Goal: Complete application form

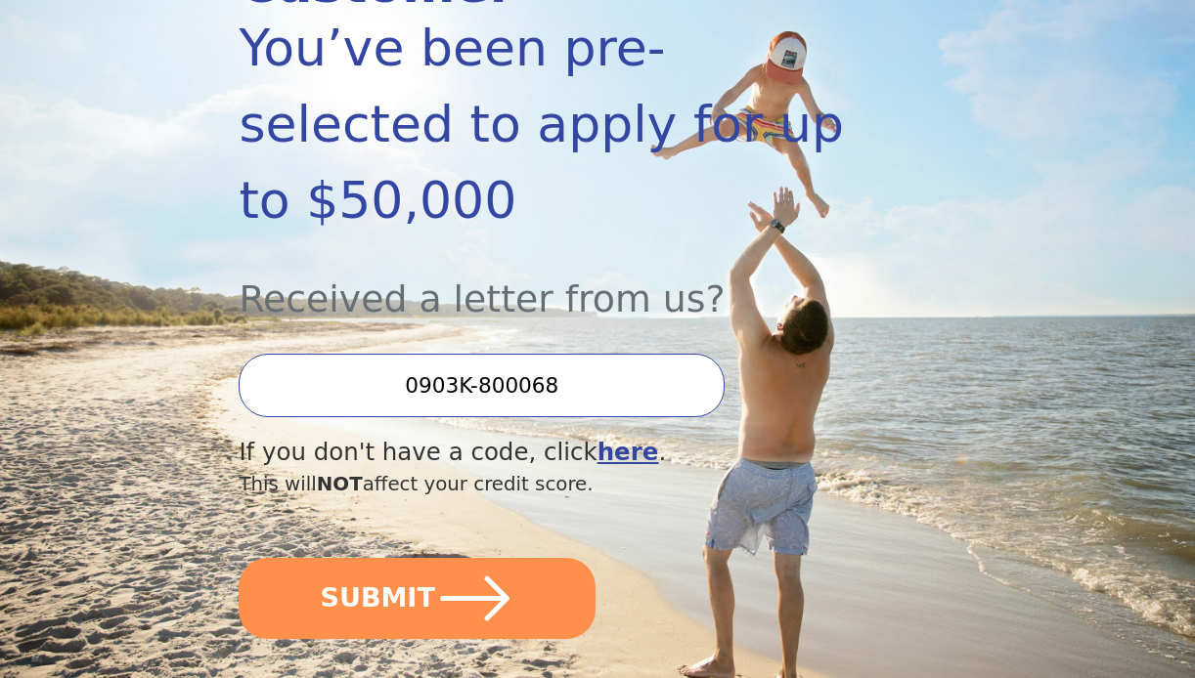
scroll to position [368, 0]
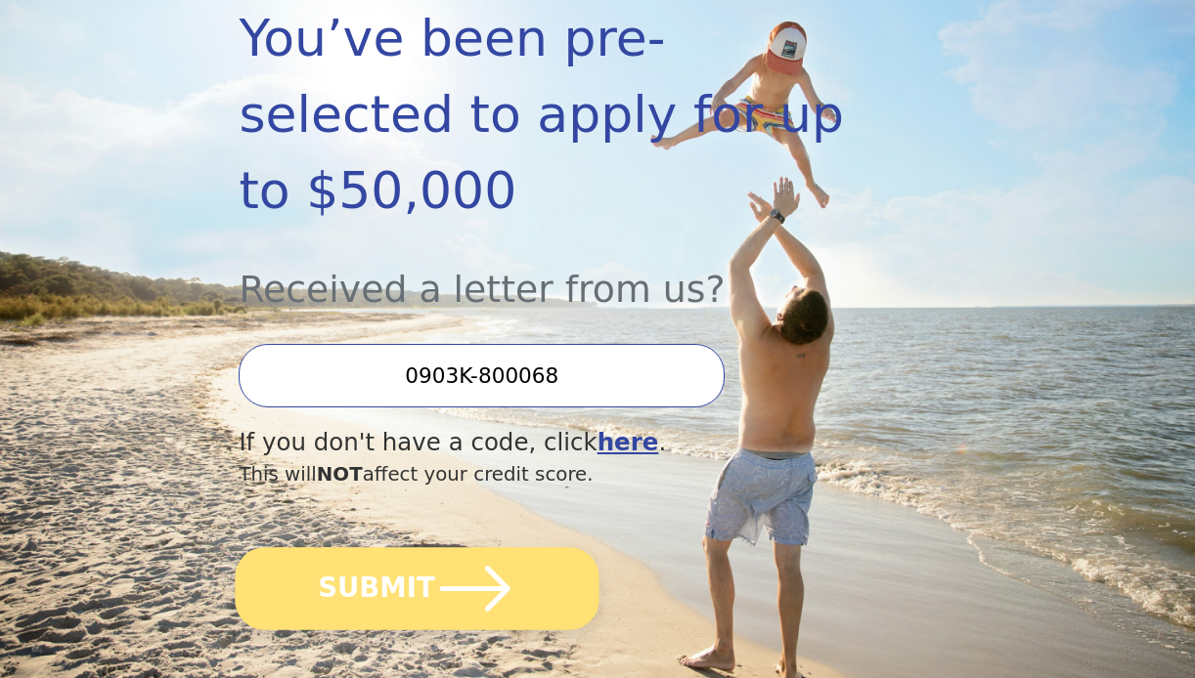
click at [403, 547] on button "SUBMIT" at bounding box center [418, 588] width 364 height 83
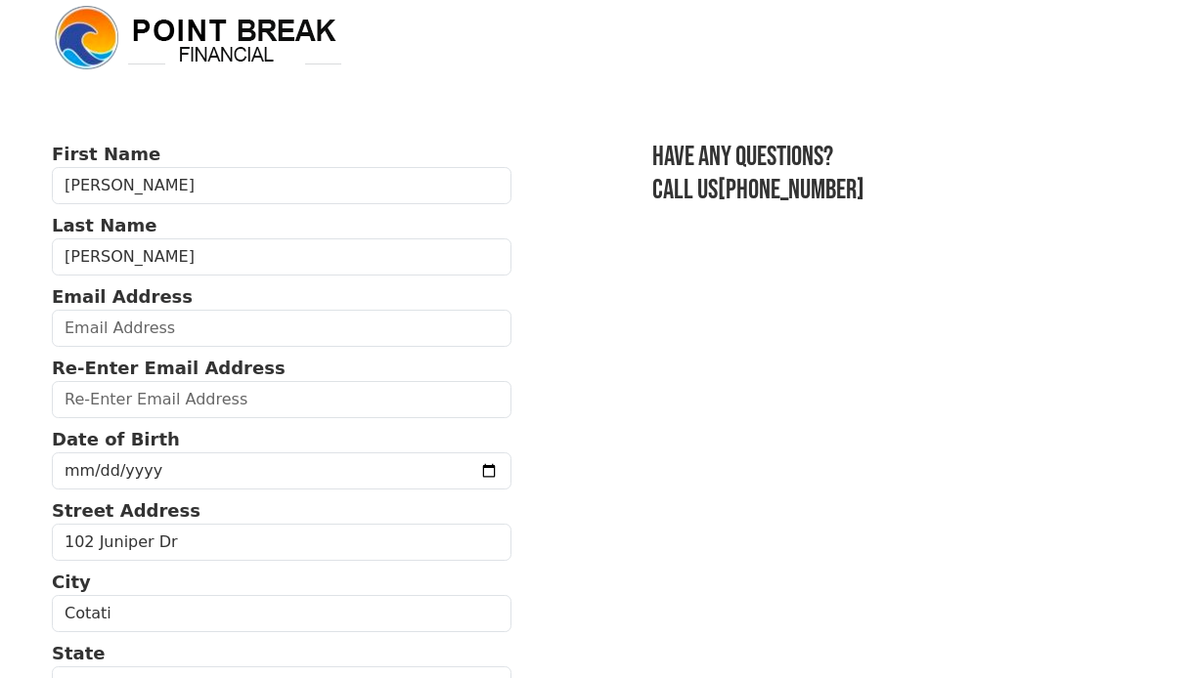
scroll to position [35, 0]
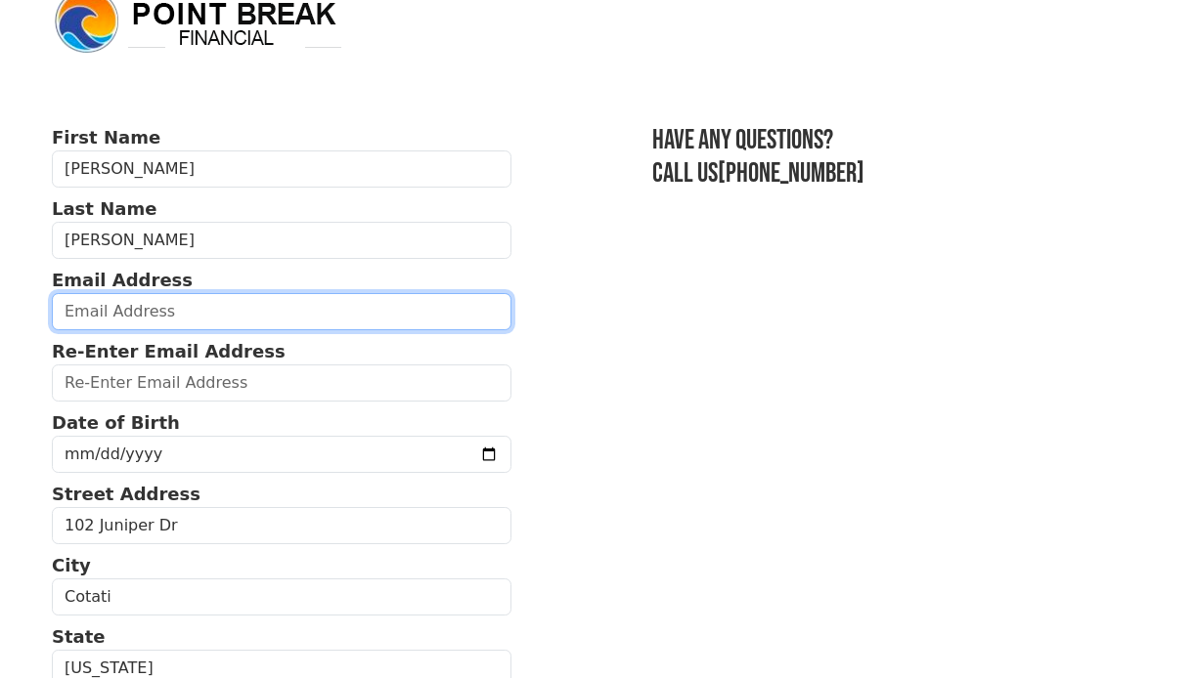
click at [187, 320] on input "email" at bounding box center [281, 311] width 459 height 37
type input "michaelpsteckler@gmail.com"
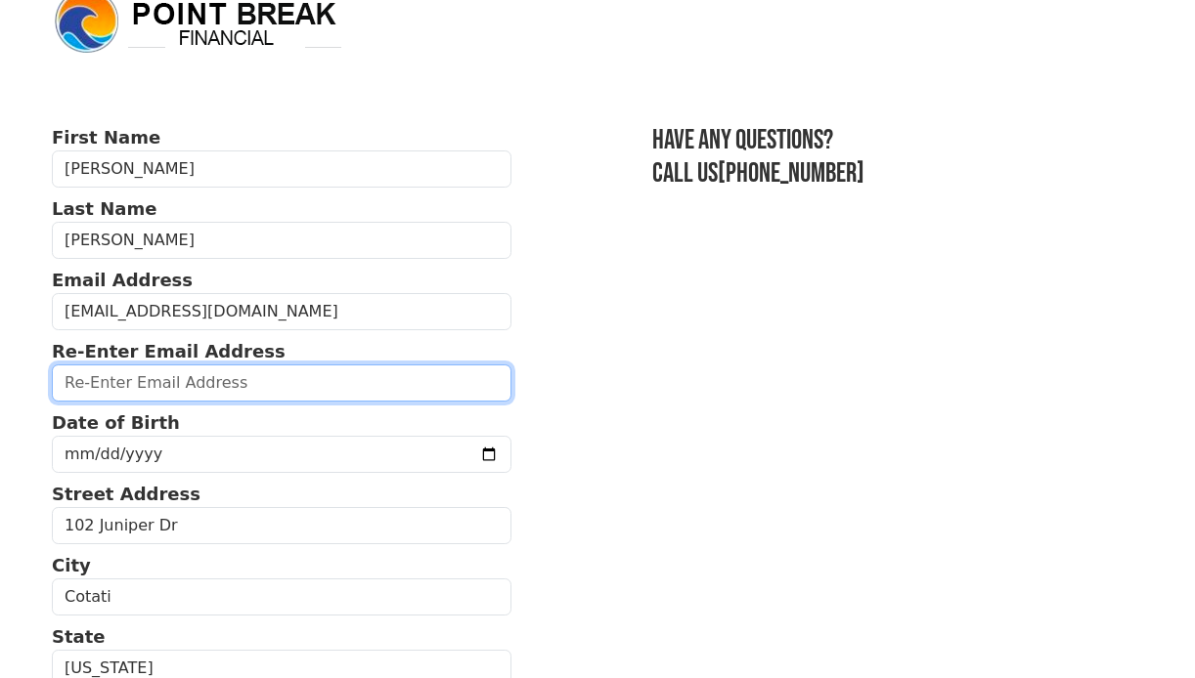
click at [157, 396] on input "email" at bounding box center [281, 383] width 459 height 37
type input "michaelpsteckler@gmail.com"
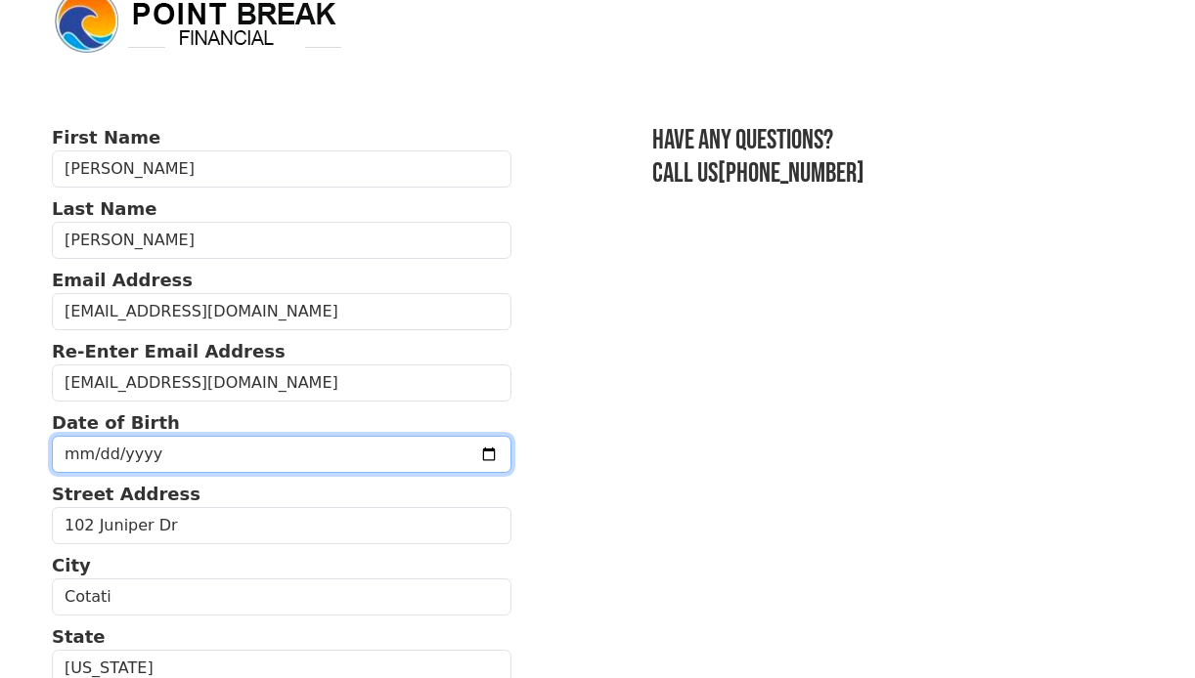
click at [160, 462] on input "date" at bounding box center [281, 454] width 459 height 37
type input "1955-06-02"
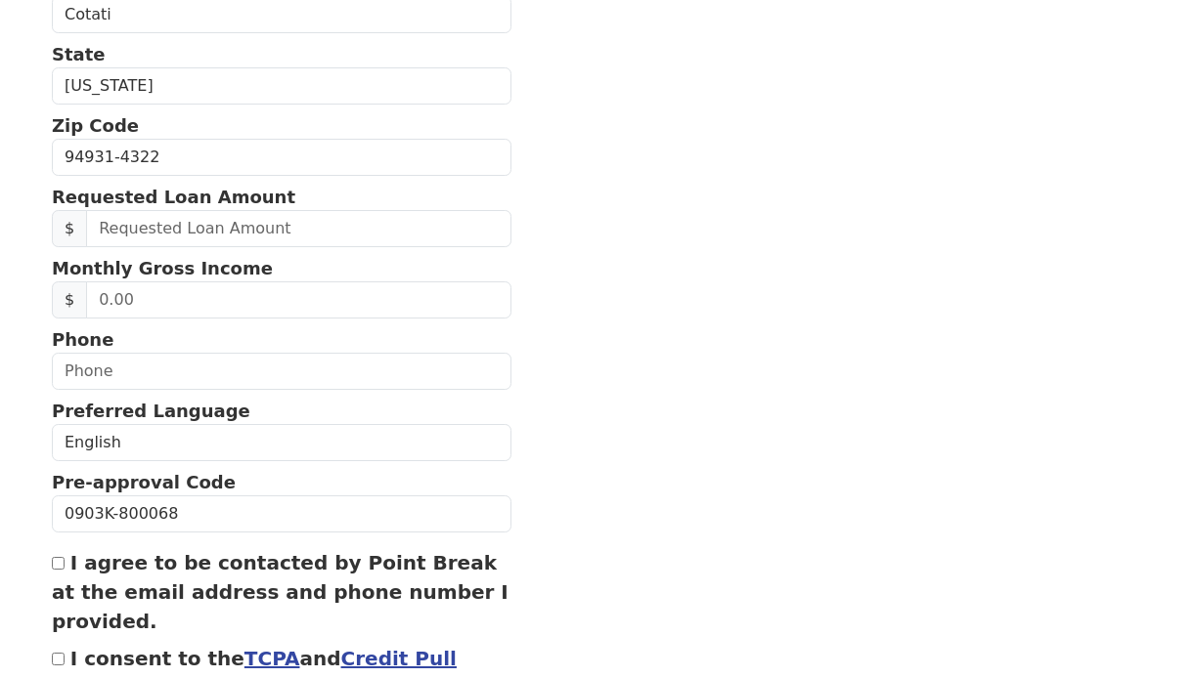
scroll to position [620, 0]
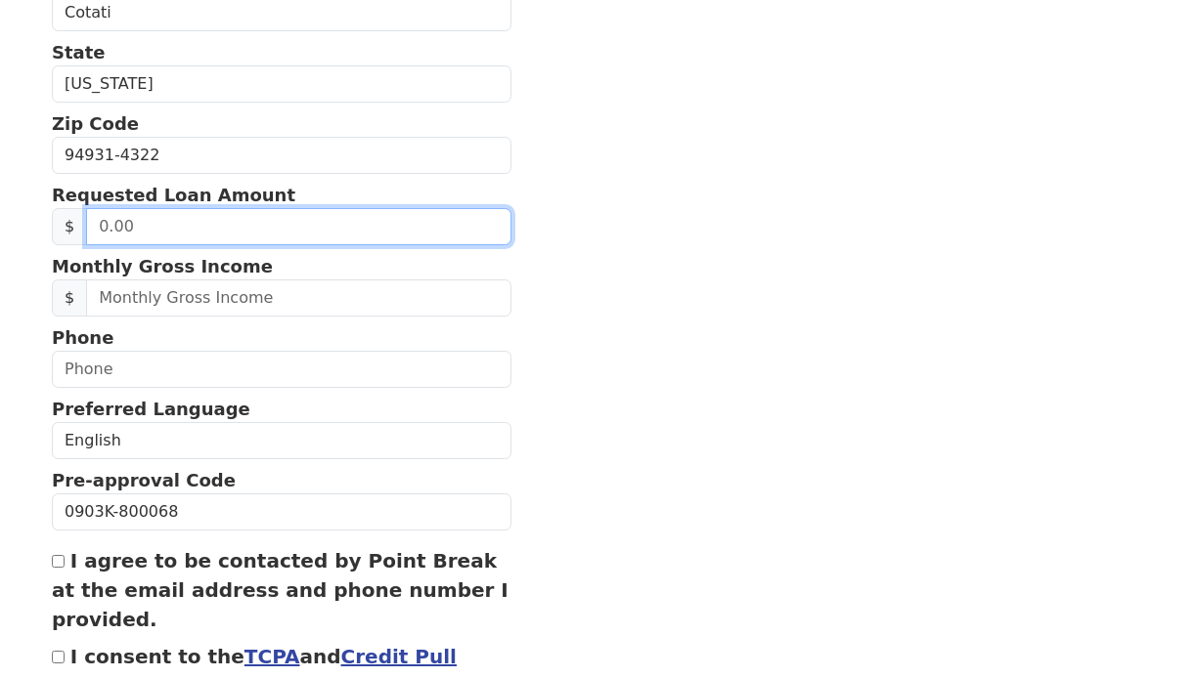
click at [302, 235] on input "text" at bounding box center [298, 226] width 424 height 37
type input "50,000.00"
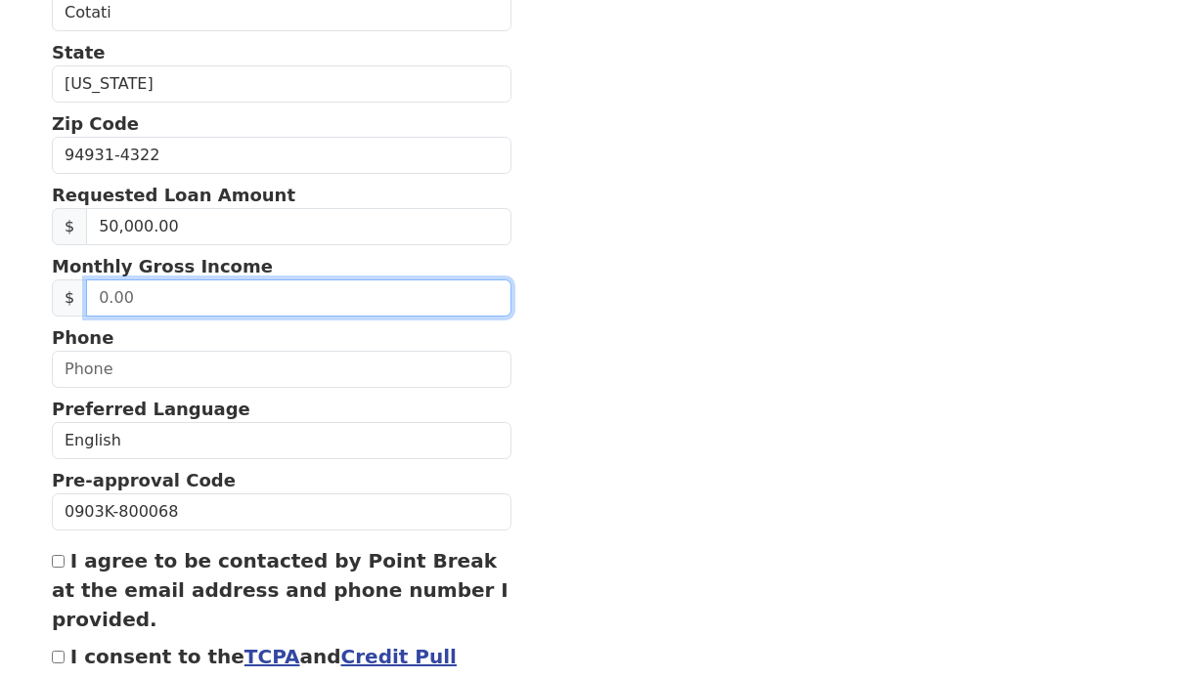
click at [150, 302] on input "text" at bounding box center [298, 298] width 424 height 37
type input "8,000.00"
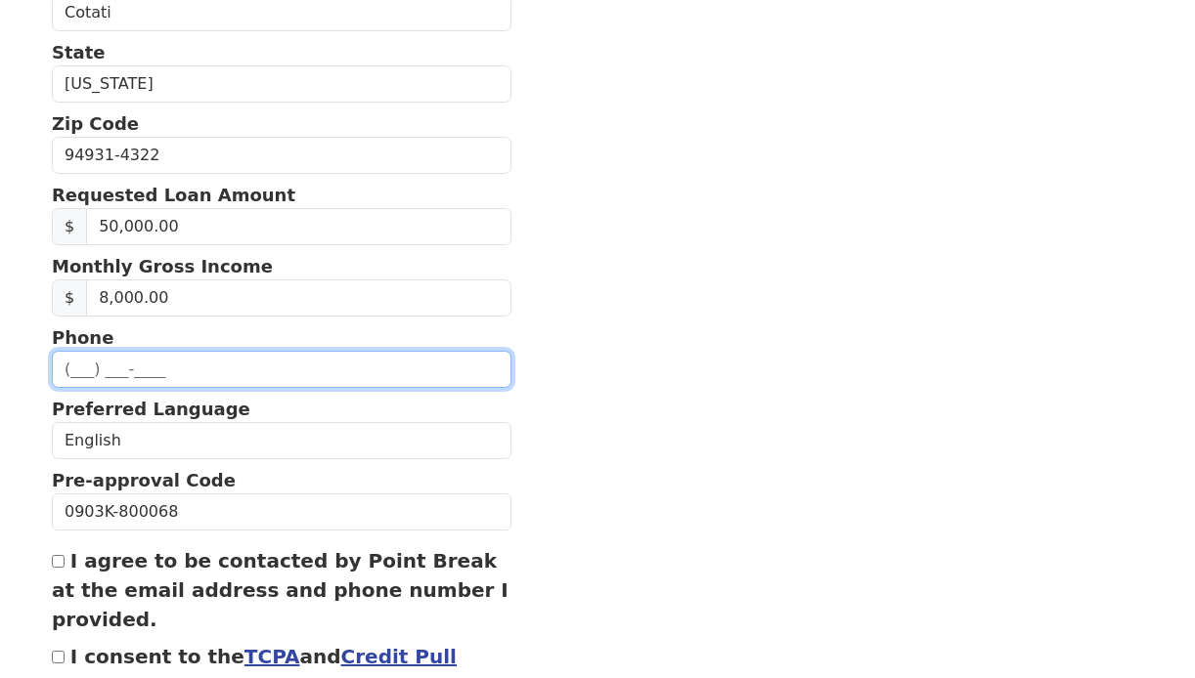
click at [109, 371] on input "text" at bounding box center [281, 369] width 459 height 37
type input "(707) 477-5944"
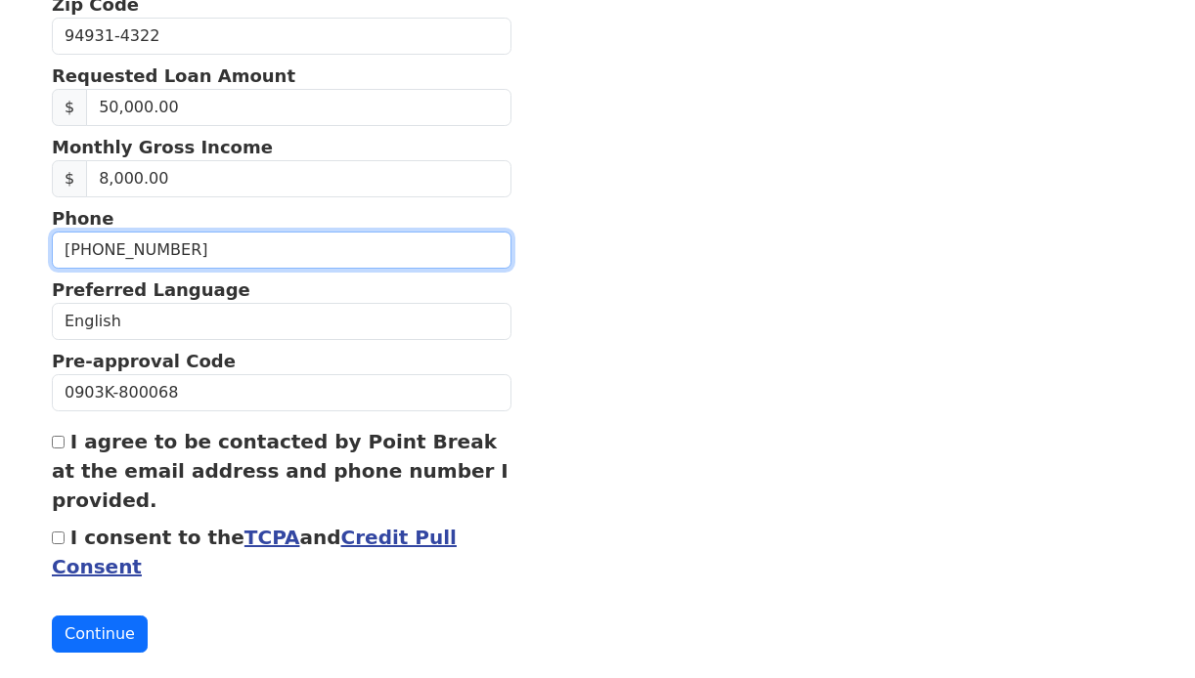
scroll to position [766, 0]
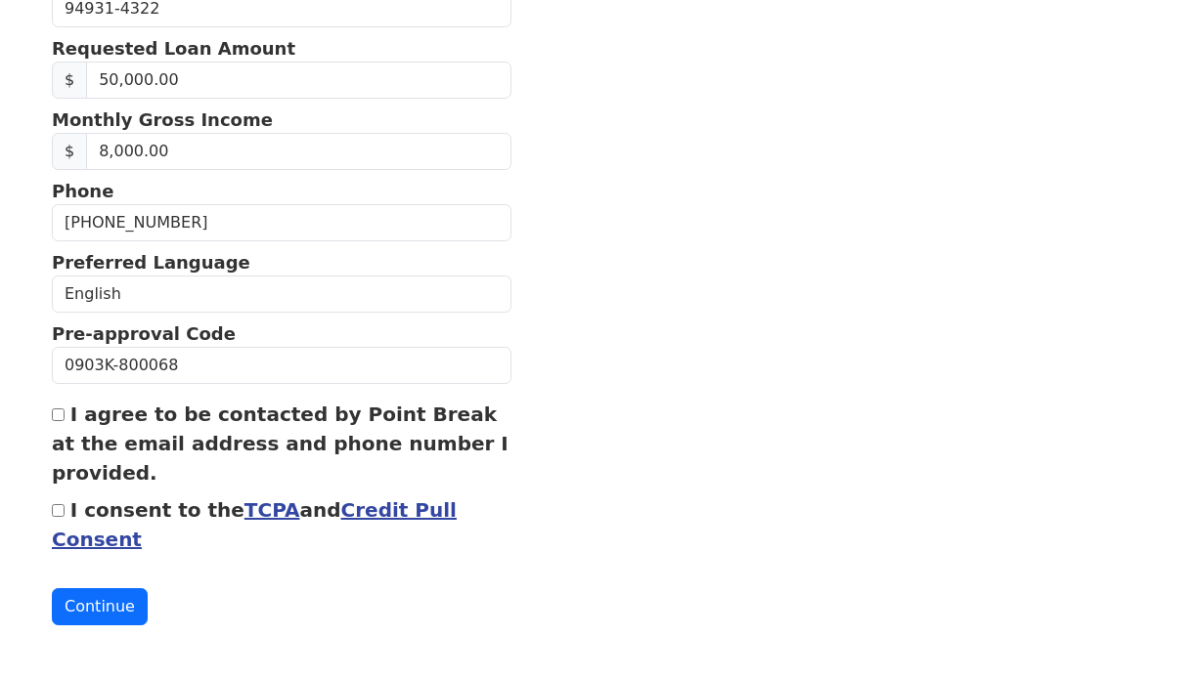
click at [59, 418] on input "I agree to be contacted by Point Break at the email address and phone number I …" at bounding box center [58, 415] width 13 height 13
checkbox input "true"
click at [58, 512] on input "I consent to the TCPA and Credit Pull Consent" at bounding box center [58, 510] width 13 height 13
checkbox input "true"
click at [92, 606] on button "Continue" at bounding box center [100, 607] width 96 height 37
